Goal: Information Seeking & Learning: Learn about a topic

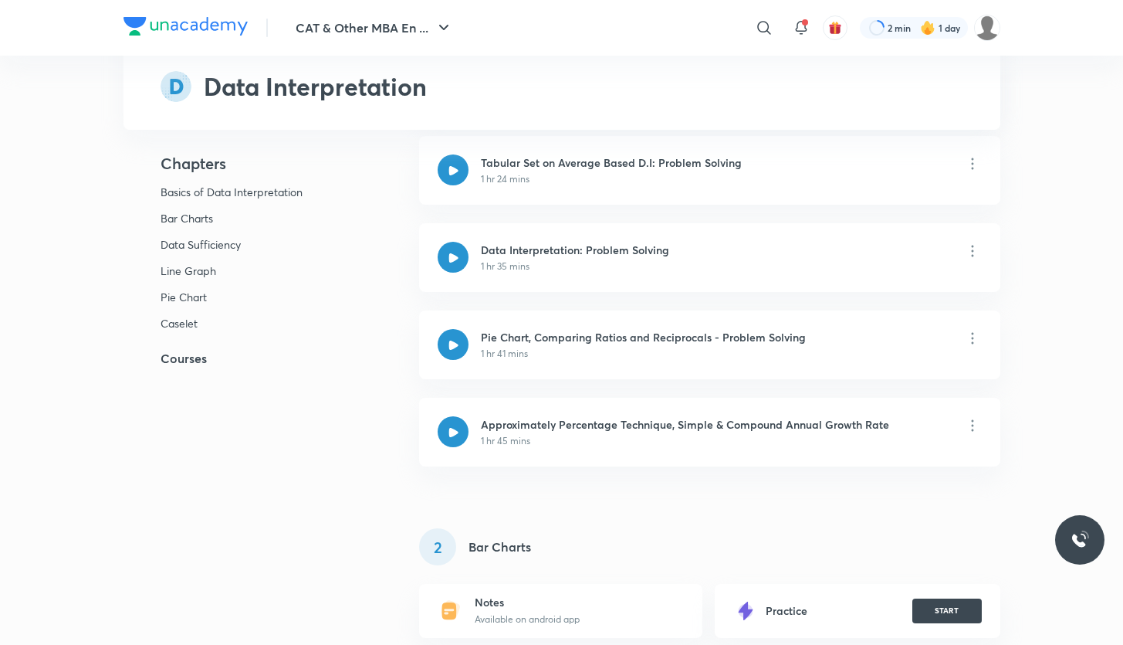
scroll to position [1336, 0]
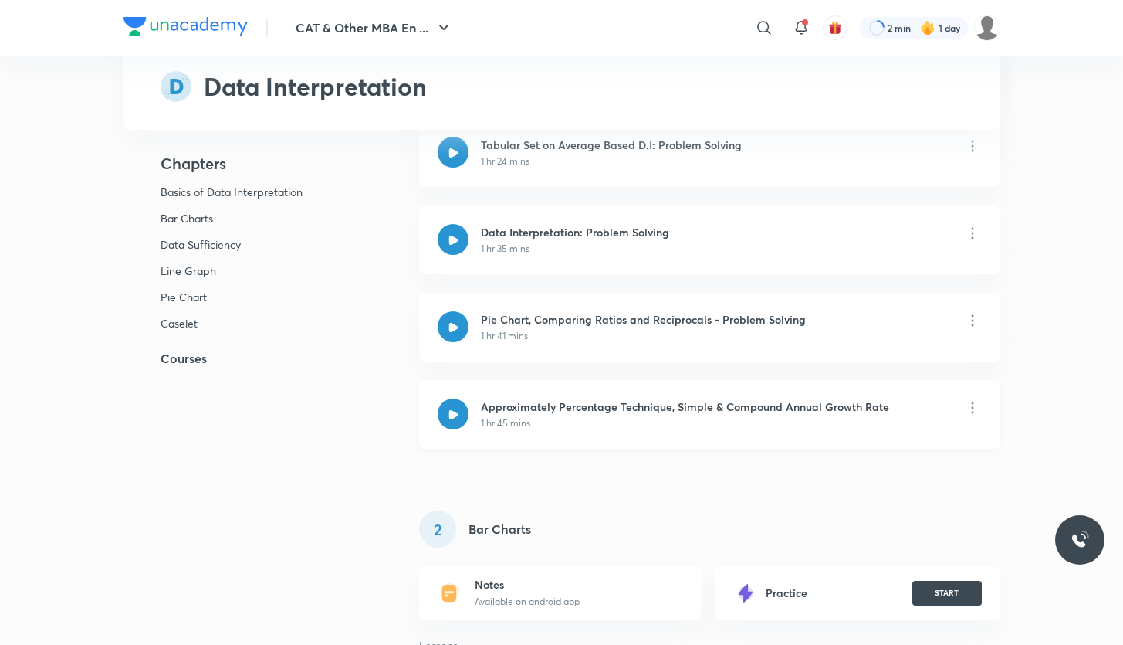
click at [456, 377] on icon at bounding box center [454, 414] width 10 height 10
